Goal: Transaction & Acquisition: Purchase product/service

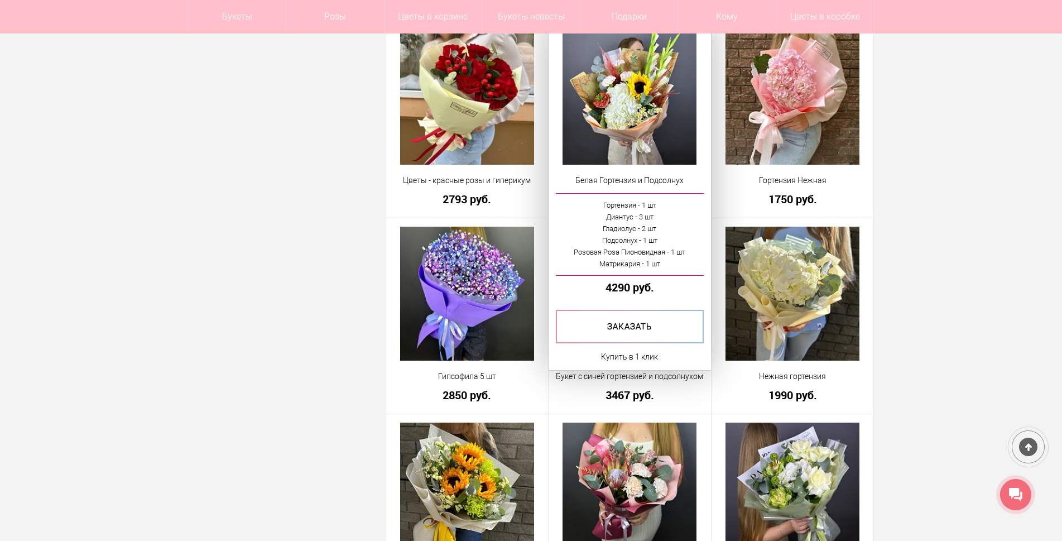
scroll to position [1060, 0]
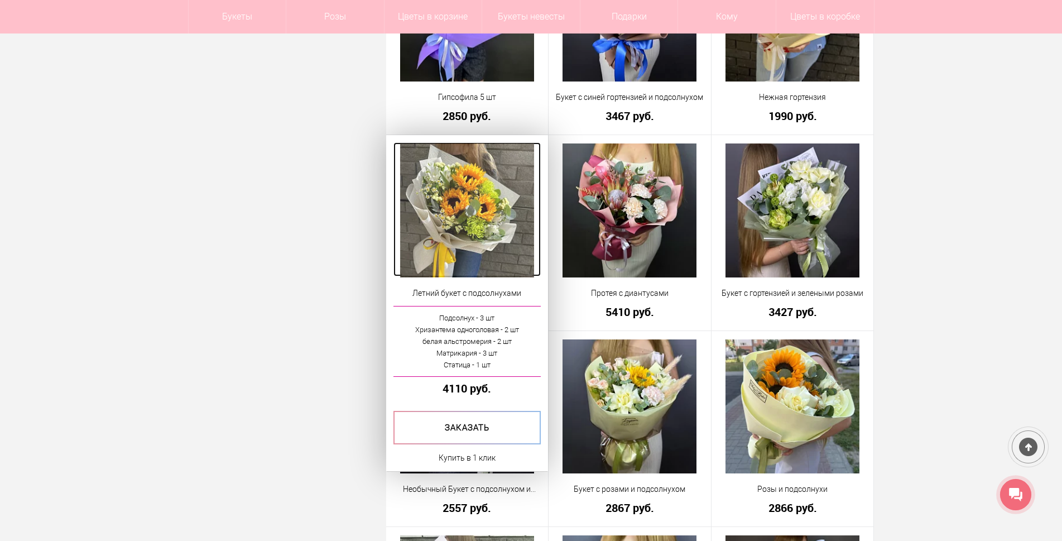
click at [471, 218] on img at bounding box center [467, 210] width 134 height 134
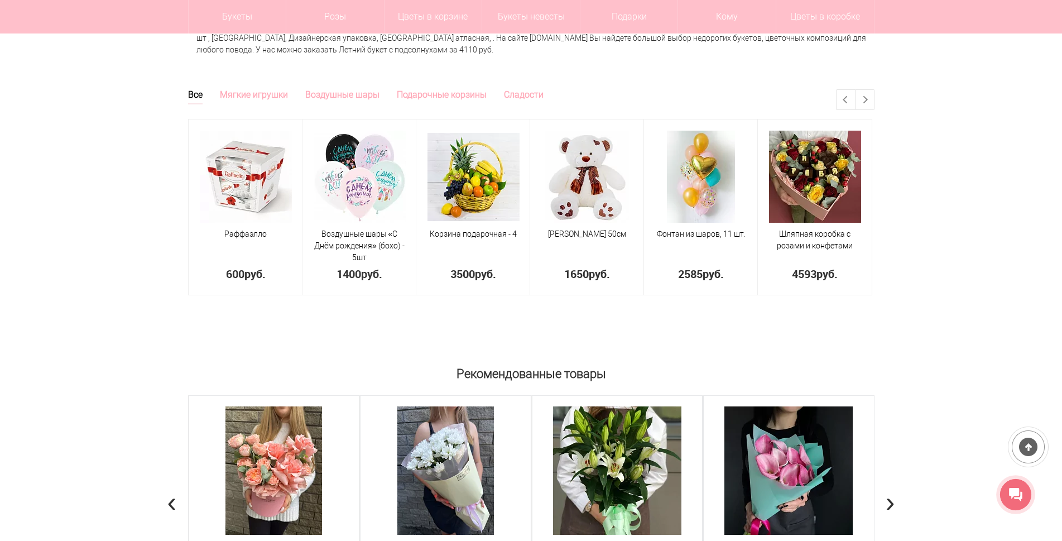
scroll to position [725, 0]
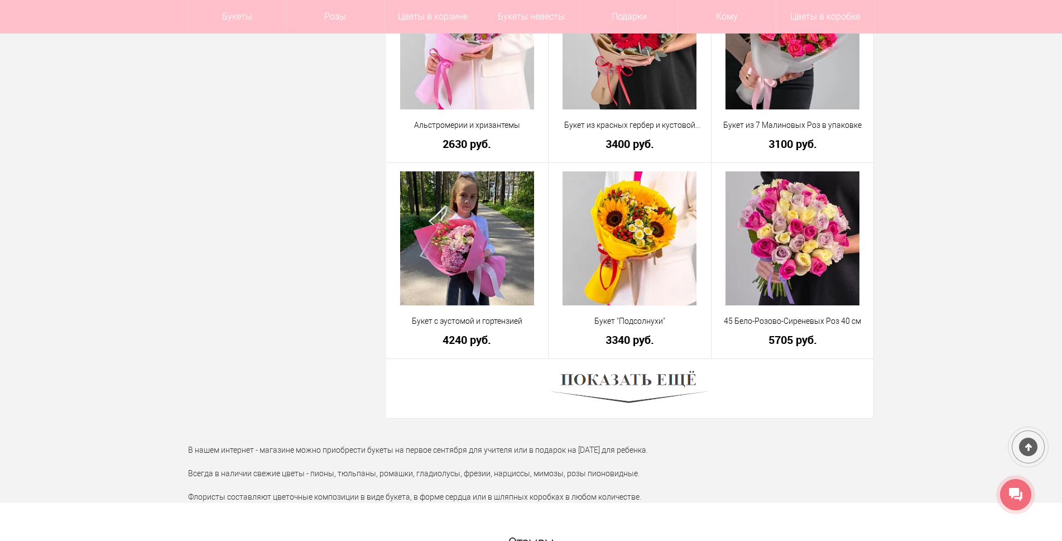
scroll to position [3157, 0]
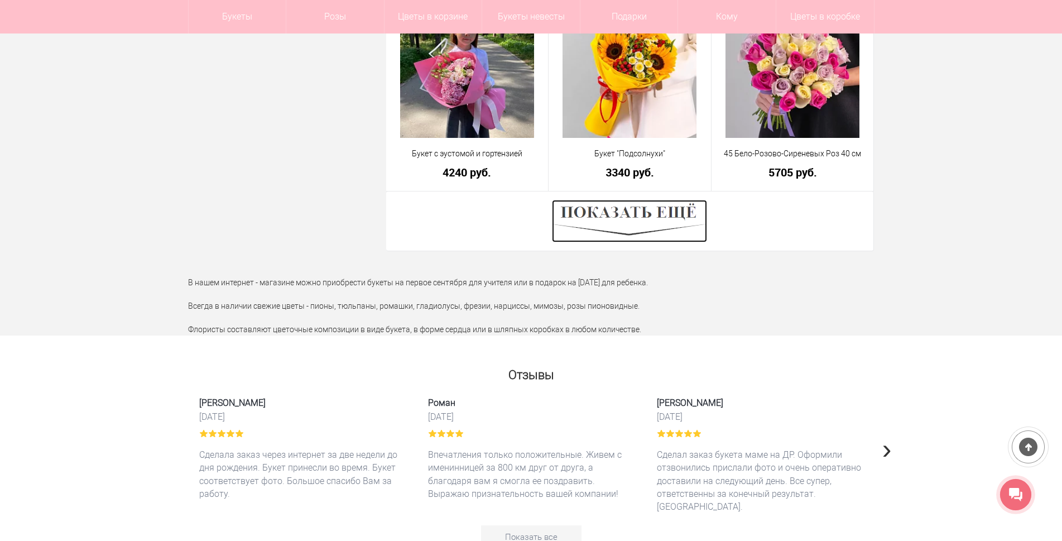
click at [644, 209] on img at bounding box center [629, 221] width 155 height 42
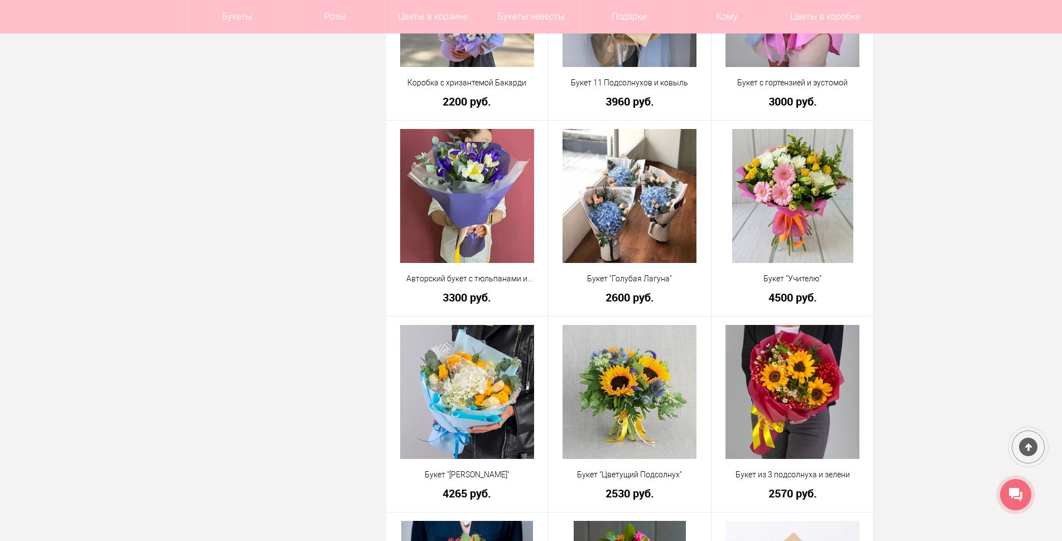
scroll to position [4887, 0]
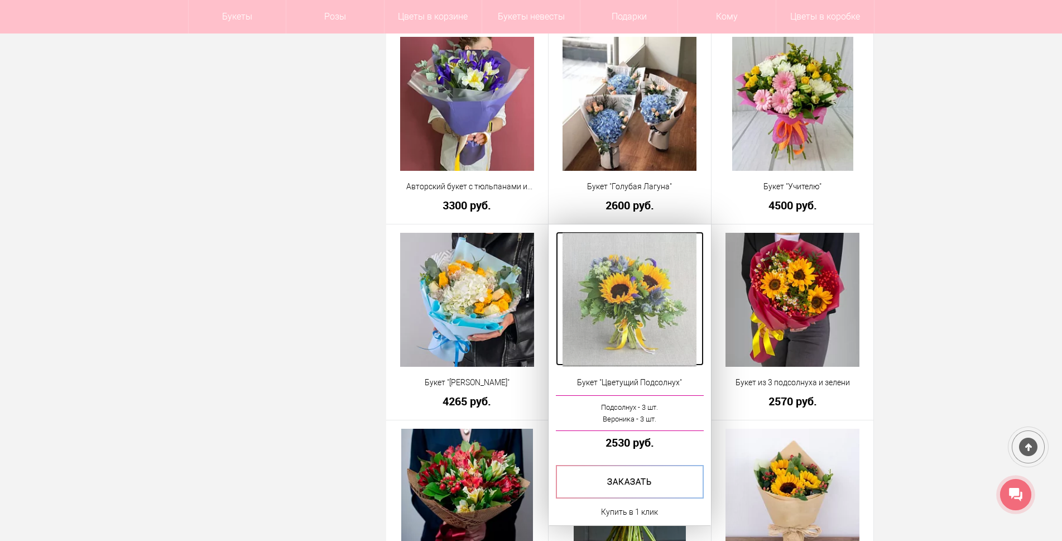
click at [634, 316] on img at bounding box center [629, 300] width 134 height 134
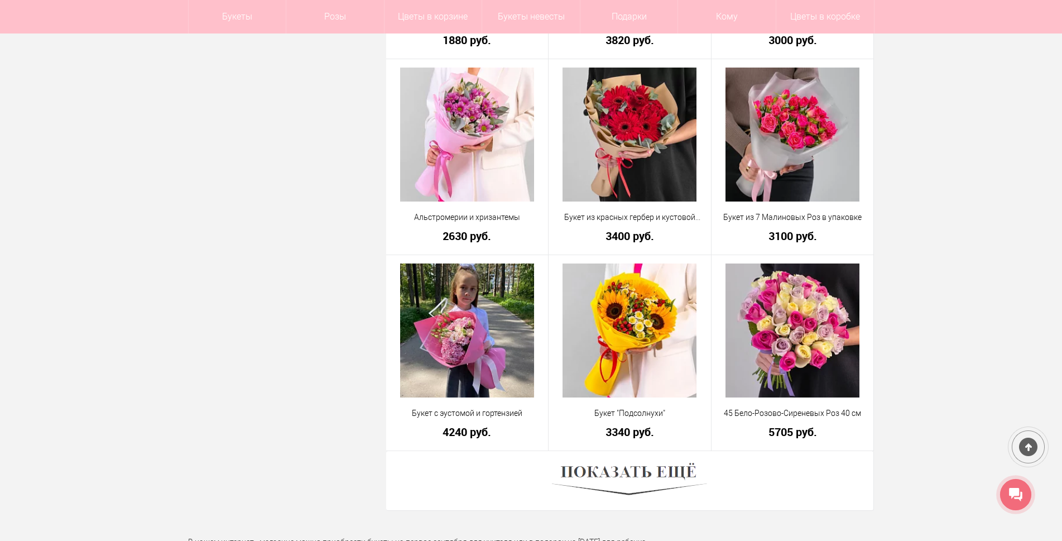
scroll to position [2947, 0]
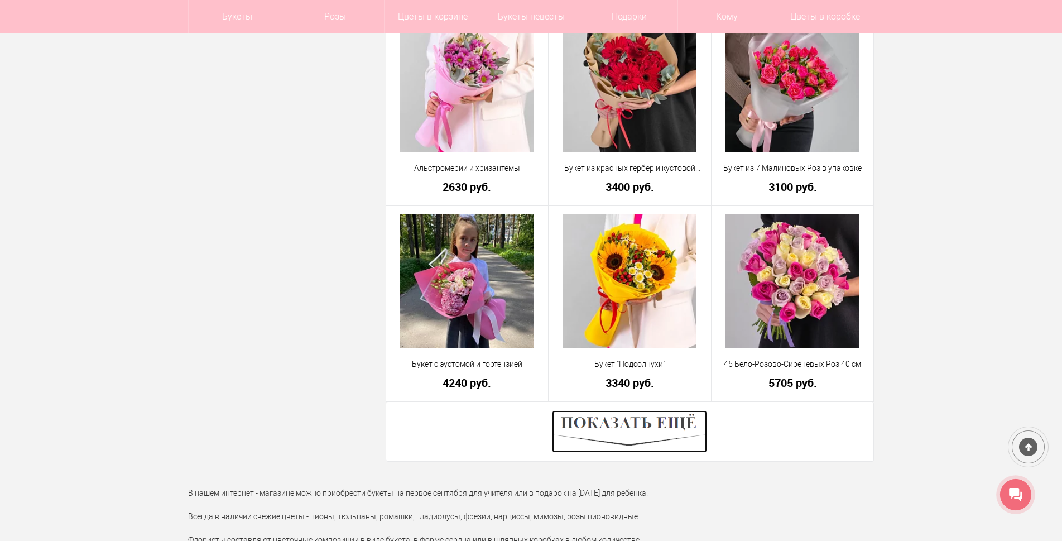
click at [617, 435] on img at bounding box center [629, 431] width 155 height 42
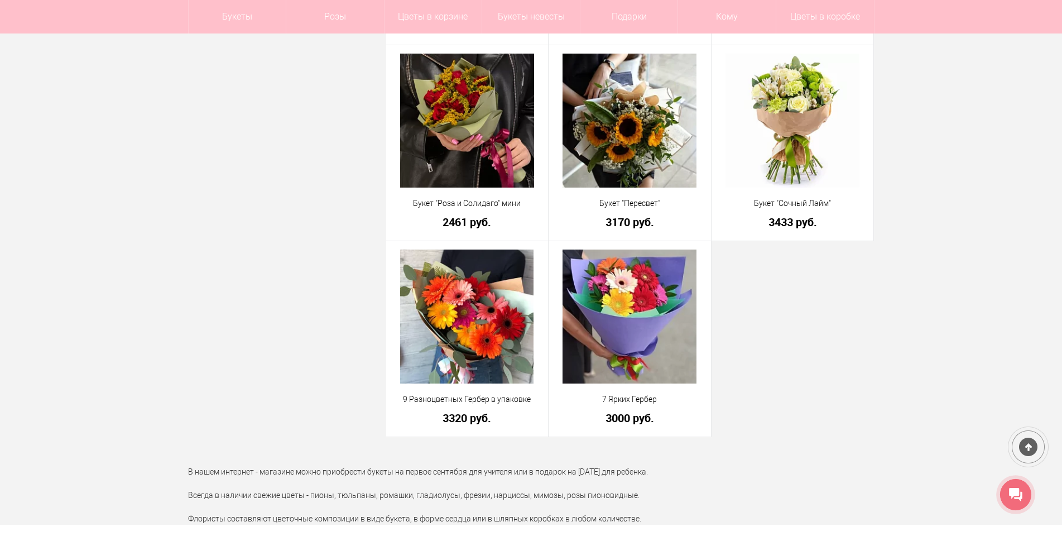
scroll to position [5123, 0]
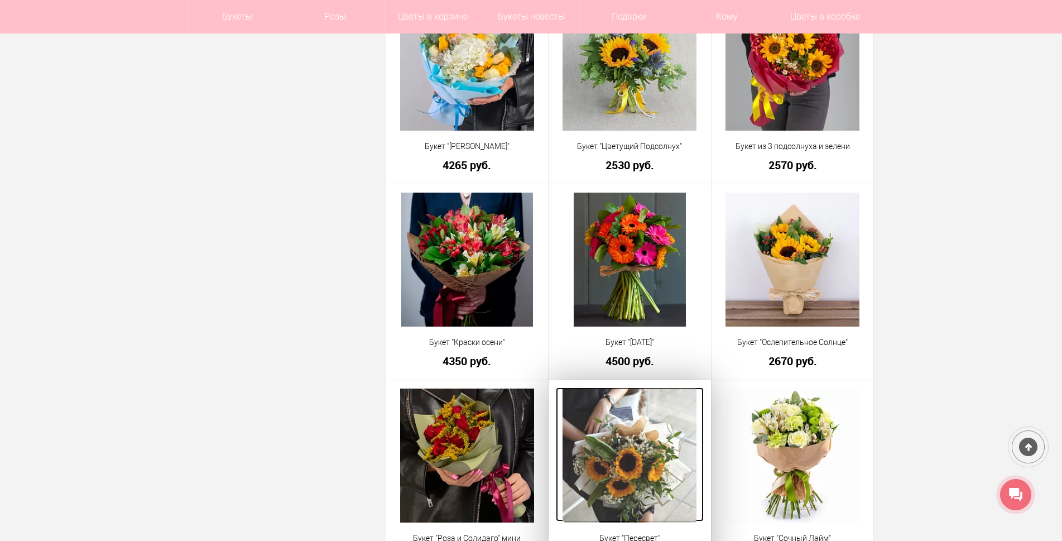
click at [654, 457] on img at bounding box center [629, 455] width 134 height 134
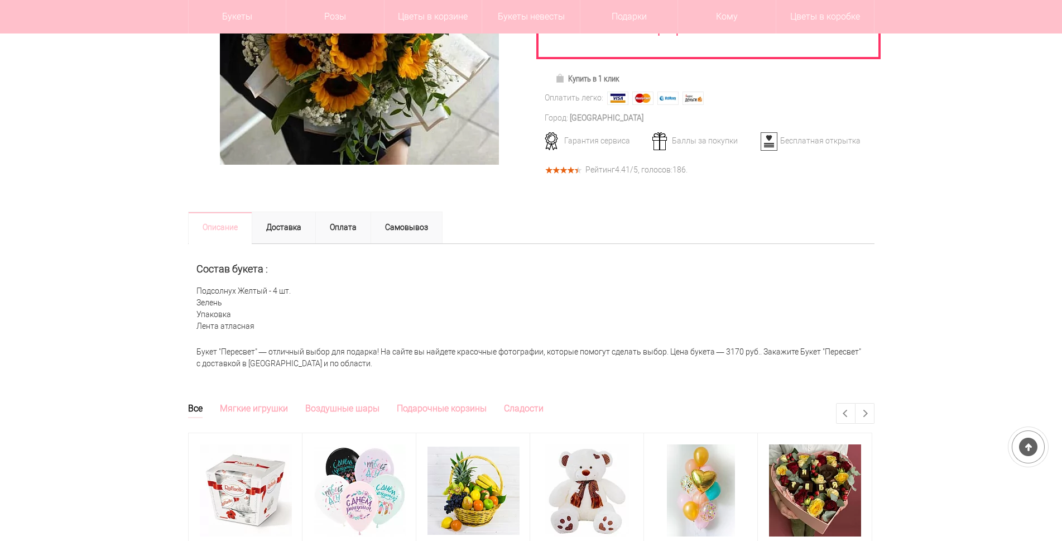
scroll to position [279, 0]
